Goal: Task Accomplishment & Management: Manage account settings

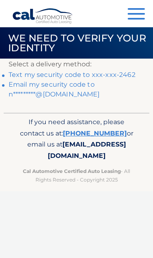
click at [122, 75] on link "Text my security code to xxx-xxx-2462" at bounding box center [72, 75] width 126 height 8
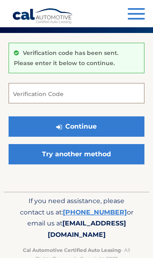
scroll to position [46, 0]
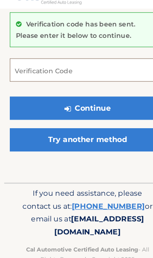
click at [75, 71] on input "Verification Code" at bounding box center [76, 81] width 135 height 20
click at [58, 78] on input "Verification Code" at bounding box center [76, 81] width 135 height 20
paste input "324686"
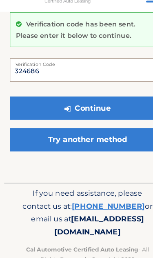
type input "324686"
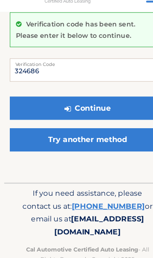
click at [98, 104] on button "Continue" at bounding box center [76, 114] width 135 height 20
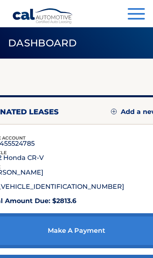
click at [136, 11] on button "Menu" at bounding box center [135, 14] width 17 height 13
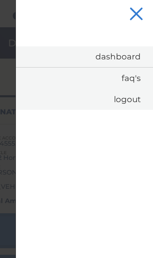
click at [129, 58] on link "Dashboard" at bounding box center [84, 56] width 137 height 21
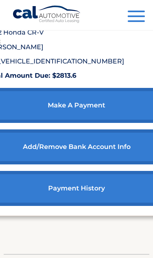
scroll to position [125, 0]
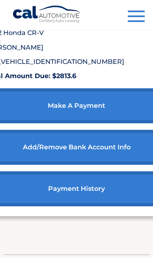
click at [111, 111] on link "make a payment" at bounding box center [76, 105] width 181 height 35
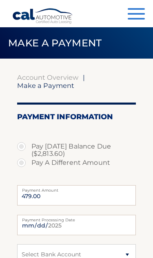
click at [128, 22] on div "Menu Dashboard FAQ's Logout" at bounding box center [76, 13] width 128 height 27
click at [133, 17] on button "Menu" at bounding box center [135, 14] width 17 height 13
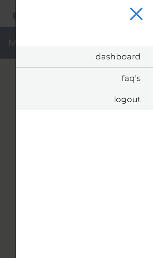
click at [129, 58] on link "Dashboard" at bounding box center [84, 56] width 137 height 21
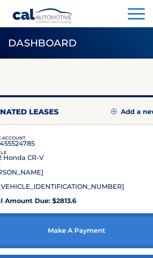
click at [135, 20] on span "button" at bounding box center [135, 19] width 17 height 2
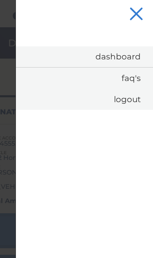
click at [124, 61] on link "Dashboard" at bounding box center [84, 56] width 137 height 21
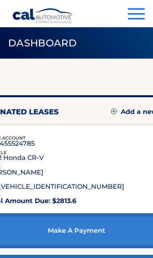
click at [137, 21] on button "Menu" at bounding box center [135, 14] width 17 height 13
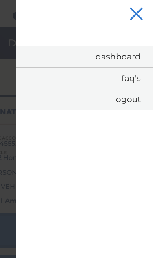
click at [133, 78] on link "FAQ's" at bounding box center [84, 78] width 137 height 21
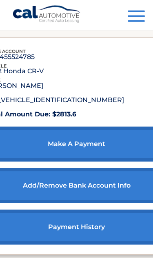
scroll to position [89, 0]
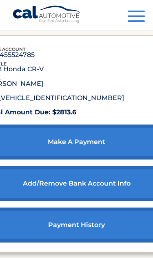
click at [35, 57] on p "#44455524785" at bounding box center [10, 55] width 48 height 4
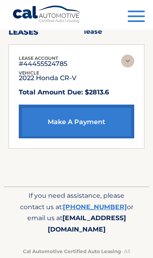
scroll to position [15, 0]
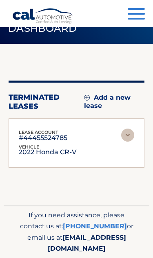
click at [127, 137] on img at bounding box center [127, 135] width 13 height 13
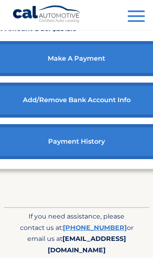
scroll to position [181, 0]
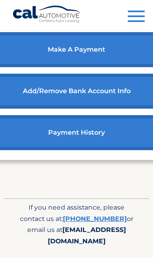
click at [102, 139] on link "payment history" at bounding box center [76, 132] width 181 height 35
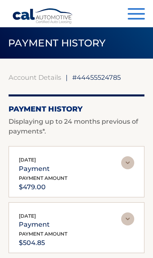
click at [139, 16] on button "Menu" at bounding box center [135, 14] width 17 height 13
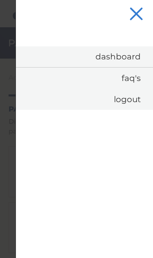
click at [141, 15] on button "Menu" at bounding box center [135, 14] width 17 height 13
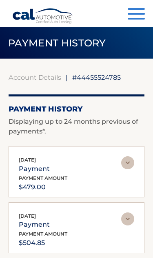
click at [46, 77] on link "Account Details" at bounding box center [35, 77] width 52 height 8
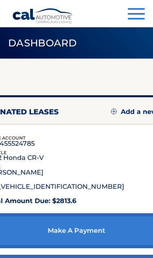
click at [43, 174] on p "[PERSON_NAME]" at bounding box center [14, 172] width 57 height 4
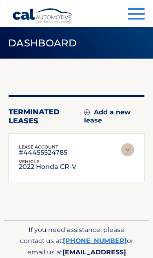
click at [130, 156] on img at bounding box center [127, 149] width 13 height 13
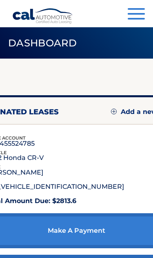
click at [35, 146] on p "#44455524785" at bounding box center [10, 144] width 48 height 4
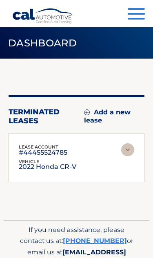
click at [124, 155] on img at bounding box center [127, 149] width 13 height 13
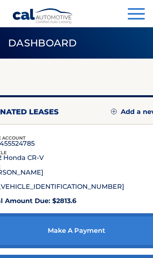
click at [139, 11] on button "Menu" at bounding box center [135, 14] width 17 height 13
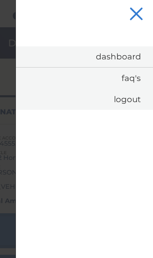
click at [127, 61] on link "Dashboard" at bounding box center [84, 56] width 137 height 21
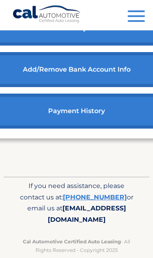
scroll to position [204, 0]
